Goal: Task Accomplishment & Management: Complete application form

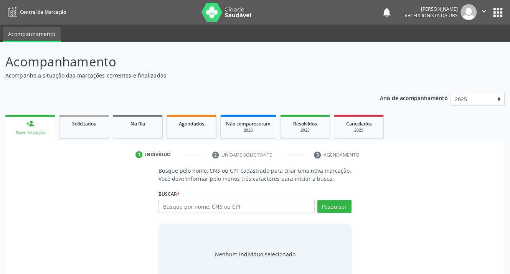
click at [254, 208] on input "text" at bounding box center [237, 206] width 156 height 13
type input "703608087836433"
click at [326, 209] on button "Pesquisar" at bounding box center [335, 206] width 34 height 13
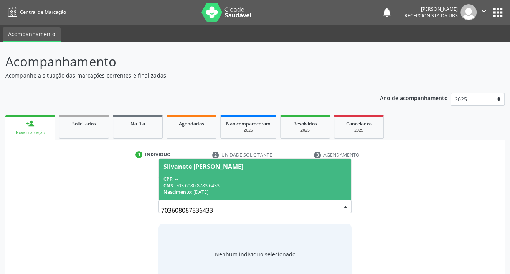
click at [189, 168] on div "Silvanete [PERSON_NAME]" at bounding box center [204, 167] width 80 height 6
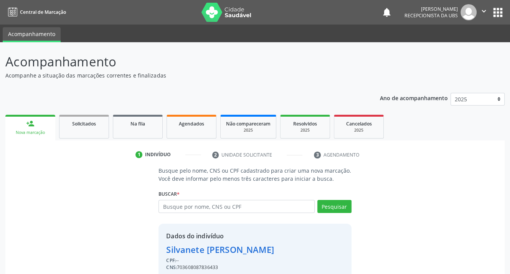
scroll to position [33, 0]
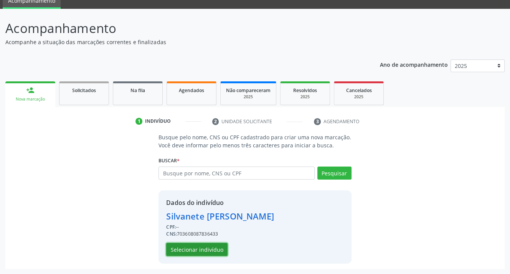
click at [192, 252] on button "Selecionar indivíduo" at bounding box center [196, 249] width 61 height 13
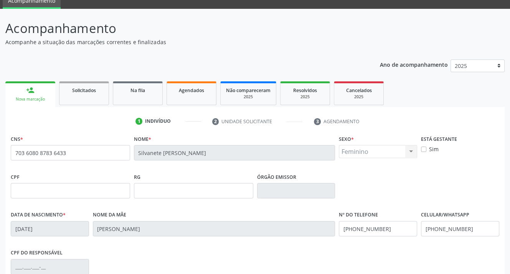
scroll to position [142, 0]
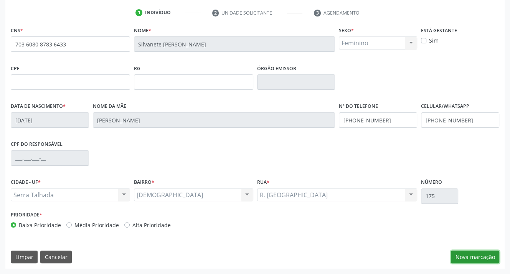
click at [476, 256] on button "Nova marcação" at bounding box center [475, 257] width 48 height 13
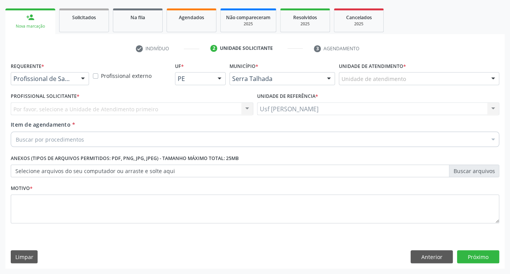
scroll to position [106, 0]
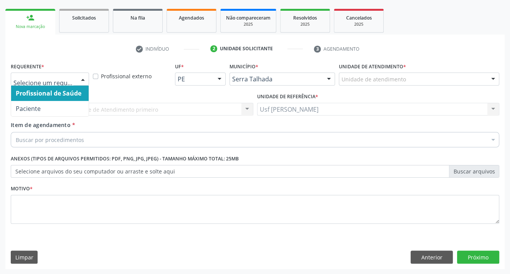
click at [82, 78] on div at bounding box center [83, 79] width 12 height 13
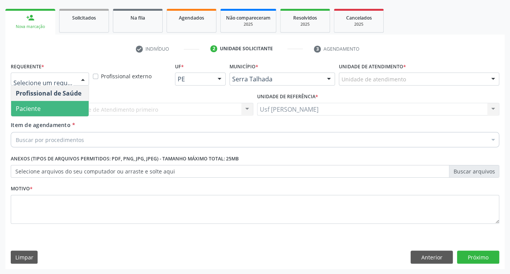
click at [74, 112] on span "Paciente" at bounding box center [50, 108] width 78 height 15
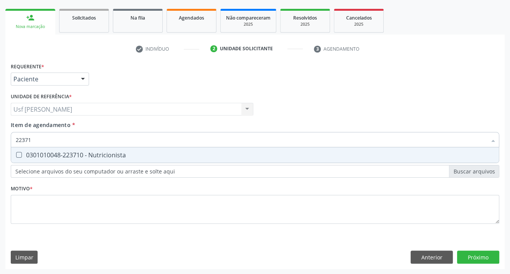
type input "223710"
click at [18, 152] on Nutricionista at bounding box center [19, 155] width 6 height 6
click at [16, 152] on Nutricionista "checkbox" at bounding box center [13, 154] width 5 height 5
checkbox Nutricionista "true"
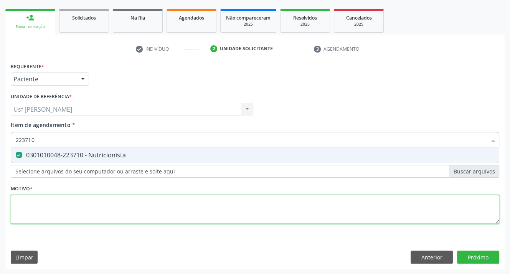
click at [29, 218] on div "Requerente * Paciente Profissional de Saúde Paciente Nenhum resultado encontrad…" at bounding box center [255, 148] width 489 height 174
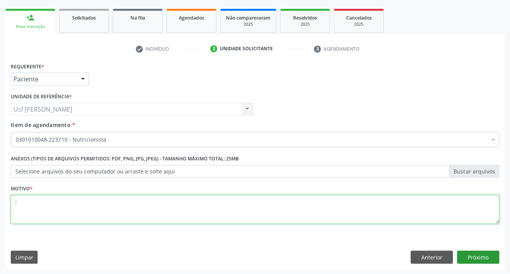
type textarea ";"
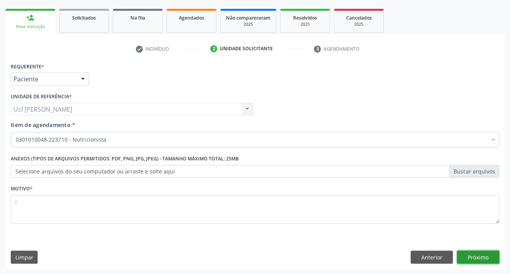
click at [470, 258] on button "Próximo" at bounding box center [478, 257] width 42 height 13
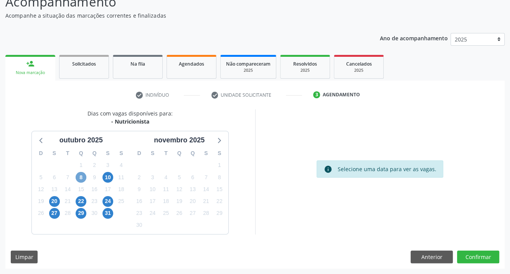
click at [84, 177] on span "8" at bounding box center [81, 177] width 11 height 11
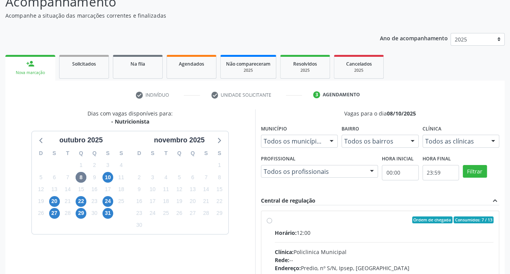
click at [275, 220] on label "Ordem de chegada Consumidos: 7 / 13 Horário: 12:00 Clínica: Policlinica Municip…" at bounding box center [384, 276] width 219 height 118
click at [268, 220] on input "Ordem de chegada Consumidos: 7 / 13 Horário: 12:00 Clínica: Policlinica Municip…" at bounding box center [269, 220] width 5 height 7
radio input "true"
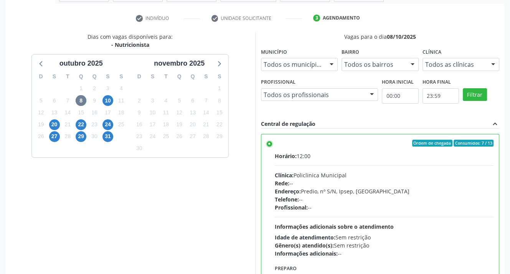
scroll to position [175, 0]
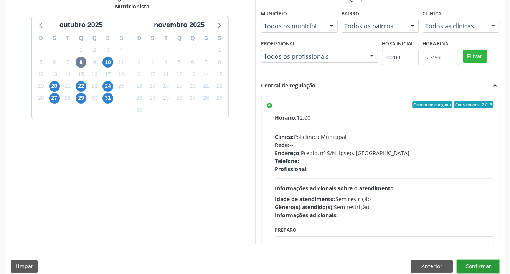
click at [469, 263] on button "Confirmar" at bounding box center [478, 266] width 42 height 13
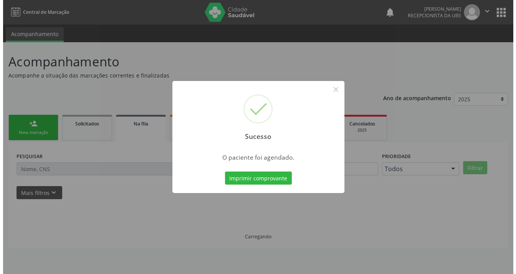
scroll to position [0, 0]
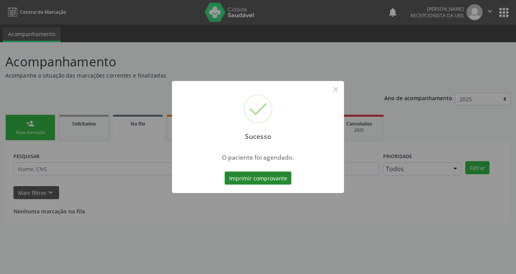
click at [255, 178] on button "Imprimir comprovante" at bounding box center [258, 178] width 67 height 13
